Goal: Information Seeking & Learning: Check status

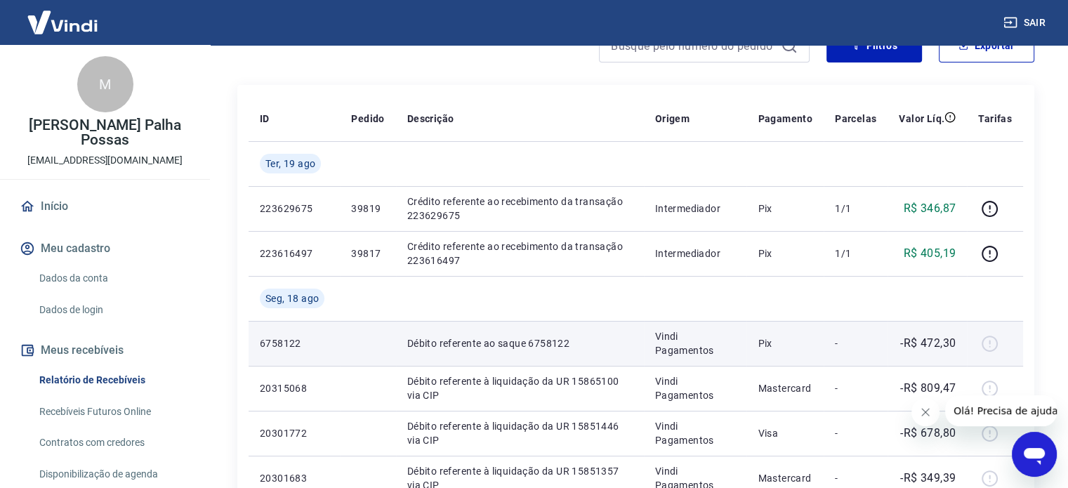
scroll to position [140, 0]
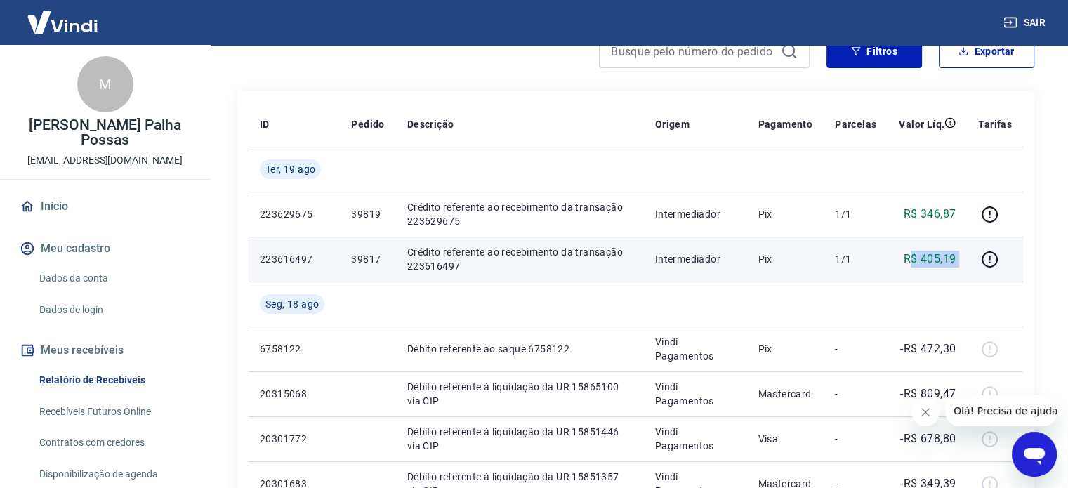
drag, startPoint x: 943, startPoint y: 263, endPoint x: 973, endPoint y: 260, distance: 31.1
click at [974, 263] on tr "223616497 39817 Crédito referente ao recebimento da transação 223616497 Interme…" at bounding box center [636, 259] width 775 height 45
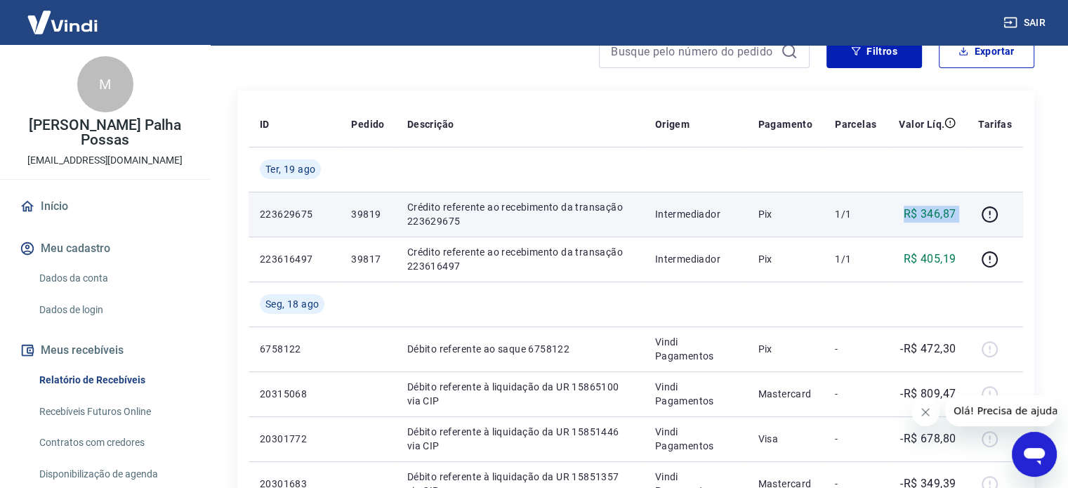
drag, startPoint x: 907, startPoint y: 208, endPoint x: 1011, endPoint y: 216, distance: 104.2
click at [1011, 216] on tr "223629675 39819 Crédito referente ao recebimento da transação 223629675 Interme…" at bounding box center [636, 214] width 775 height 45
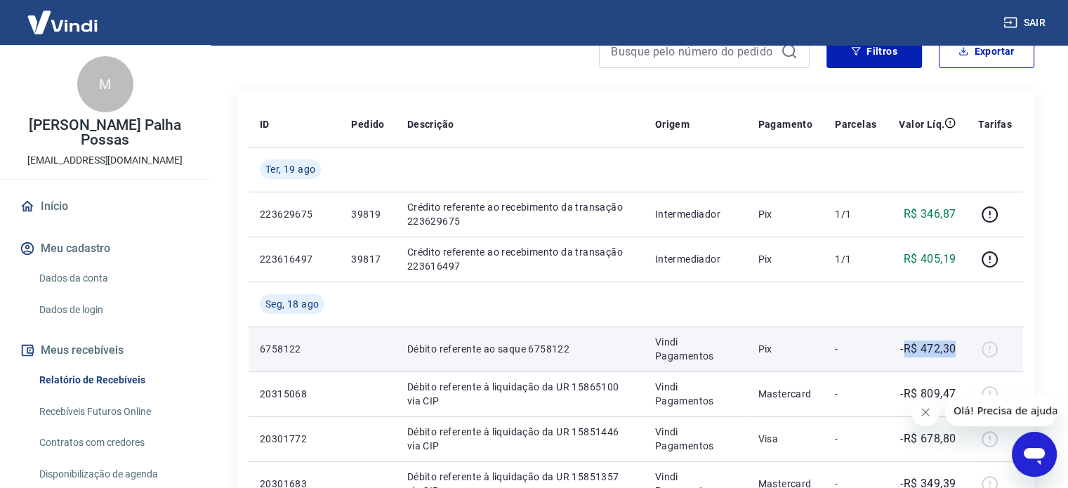
drag, startPoint x: 904, startPoint y: 351, endPoint x: 957, endPoint y: 352, distance: 53.4
click at [957, 352] on td "-R$ 472,30" at bounding box center [927, 349] width 79 height 45
